Goal: Communication & Community: Answer question/provide support

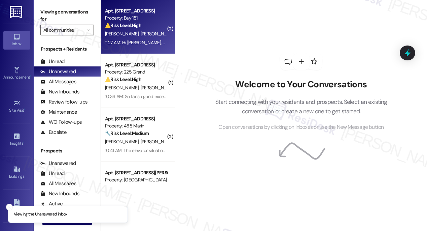
click at [141, 37] on div "[PERSON_NAME] [PERSON_NAME]" at bounding box center [136, 34] width 64 height 8
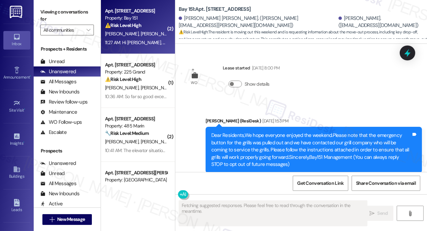
scroll to position [12057, 0]
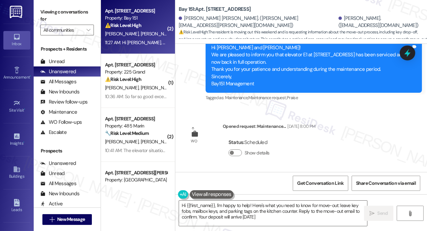
type textarea "Hi {{first_name}}, I'm happy to help! Here's what you need to know for move-out…"
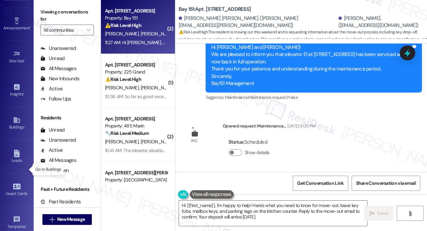
scroll to position [121, 0]
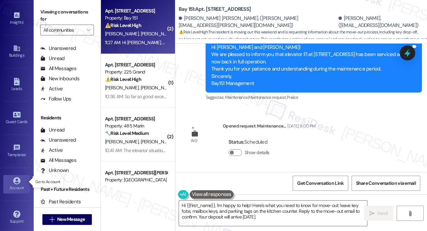
click at [16, 185] on div "Account" at bounding box center [17, 187] width 34 height 7
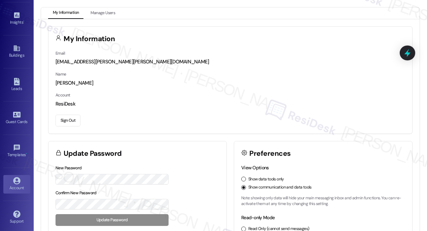
click at [68, 119] on button "Sign Out" at bounding box center [68, 120] width 25 height 12
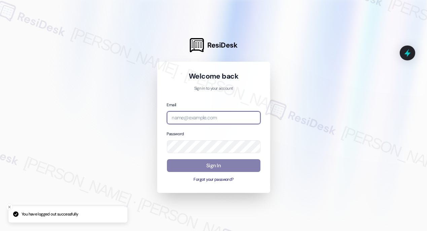
click at [232, 124] on input "email" at bounding box center [214, 117] width 94 height 13
type input "automated-surveys-kcb_aperto-[PERSON_NAME].[PERSON_NAME]@kcb_[DOMAIN_NAME]"
